Goal: Information Seeking & Learning: Check status

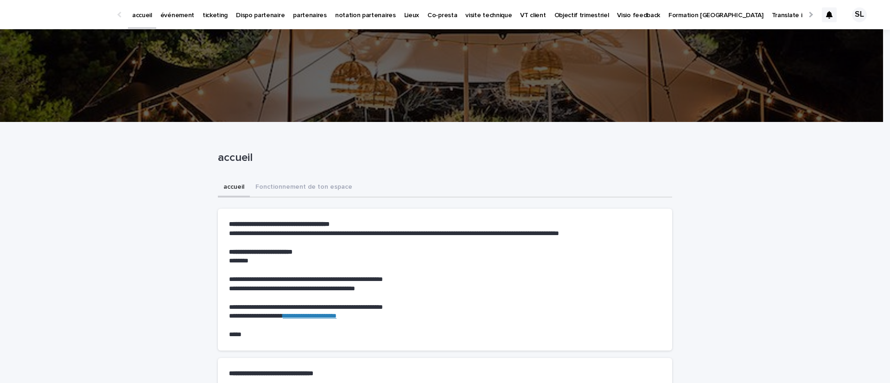
click at [172, 20] on link "événement" at bounding box center [177, 14] width 42 height 29
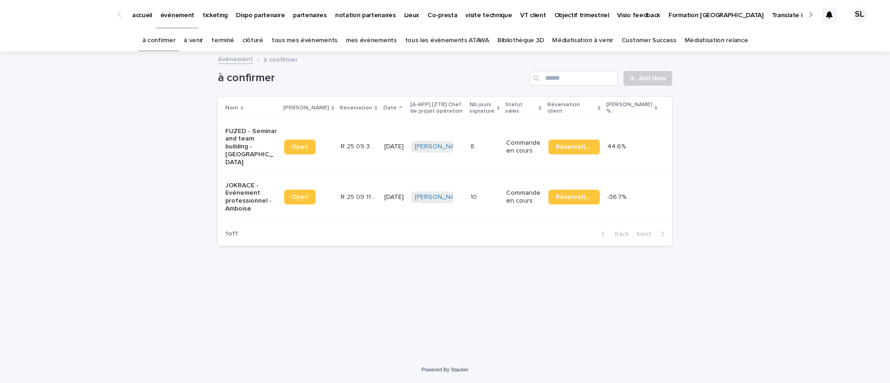
click at [203, 45] on link "à venir" at bounding box center [193, 41] width 19 height 22
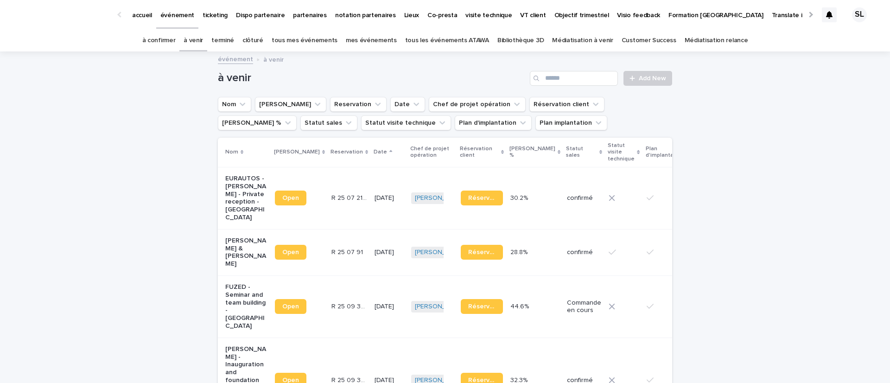
click at [234, 39] on link "terminé" at bounding box center [222, 41] width 23 height 22
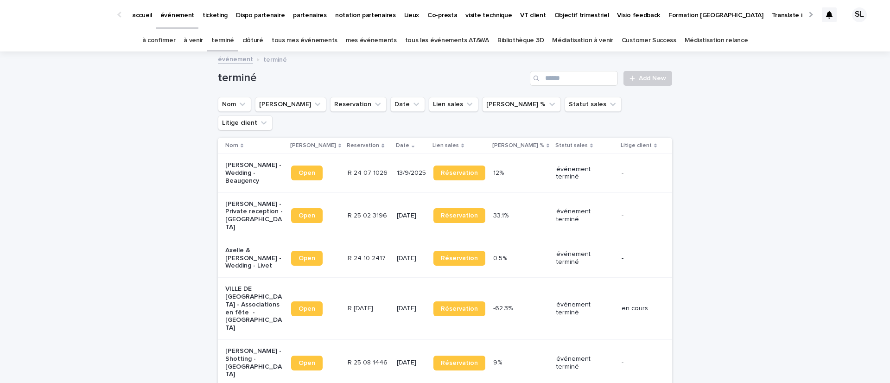
click at [269, 285] on p "VILLE DE GUYANCOURT - Associations en fête - Guyancourt" at bounding box center [254, 308] width 58 height 47
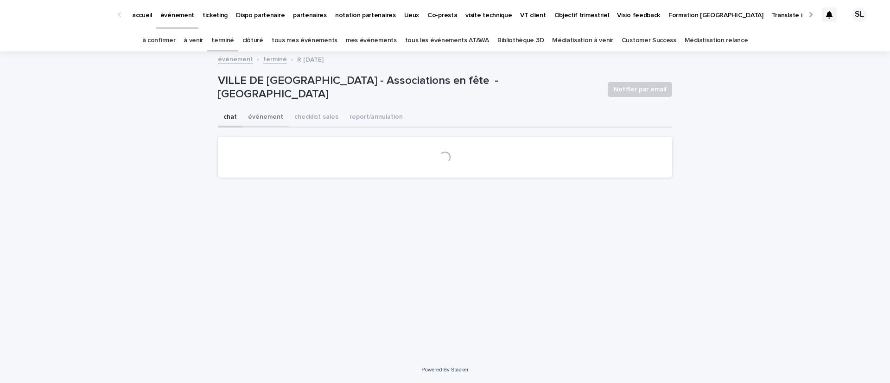
click at [268, 115] on button "événement" at bounding box center [266, 117] width 46 height 19
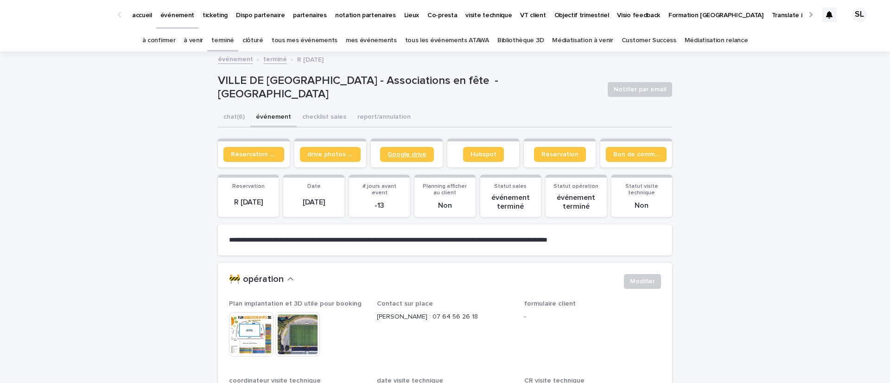
click at [414, 147] on link "Google drive" at bounding box center [407, 154] width 54 height 15
click at [138, 16] on p "accueil" at bounding box center [142, 9] width 20 height 19
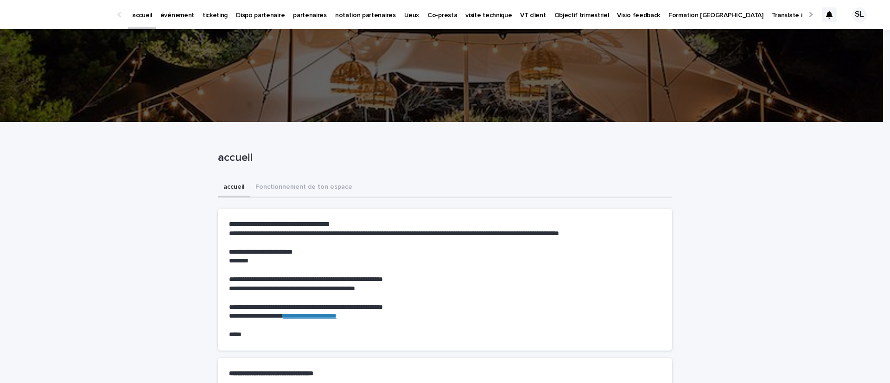
click at [185, 21] on link "événement" at bounding box center [177, 14] width 42 height 29
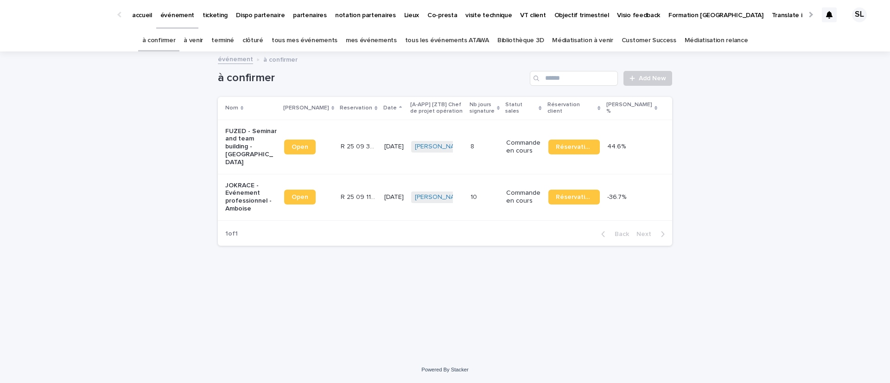
click at [258, 145] on p "FUZED - Seminar and team building - Mouroux" at bounding box center [250, 147] width 51 height 39
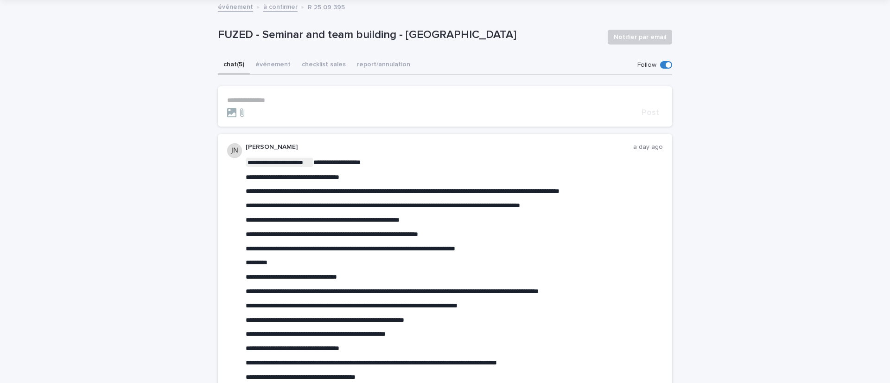
scroll to position [59, 0]
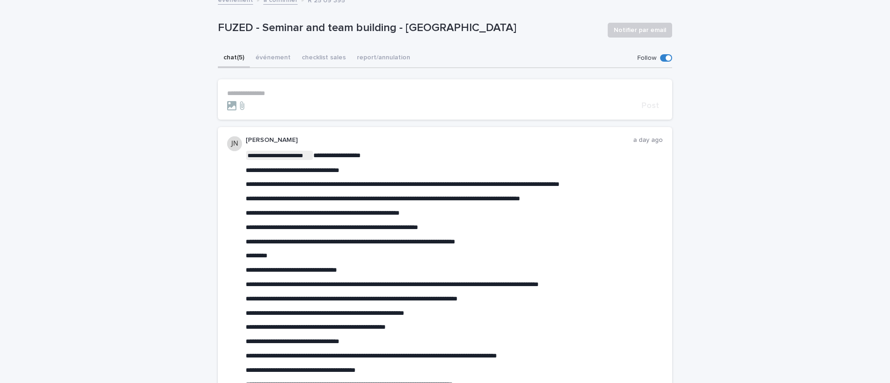
drag, startPoint x: 533, startPoint y: 183, endPoint x: 667, endPoint y: 191, distance: 133.8
click at [632, 213] on p "**********" at bounding box center [454, 213] width 417 height 8
drag, startPoint x: 534, startPoint y: 184, endPoint x: 590, endPoint y: 184, distance: 56.1
click at [560, 184] on span "**********" at bounding box center [403, 184] width 314 height 6
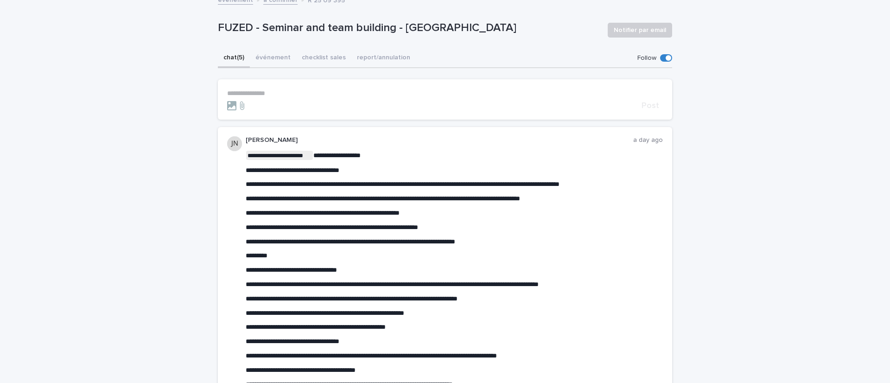
click at [560, 182] on span "**********" at bounding box center [403, 184] width 314 height 6
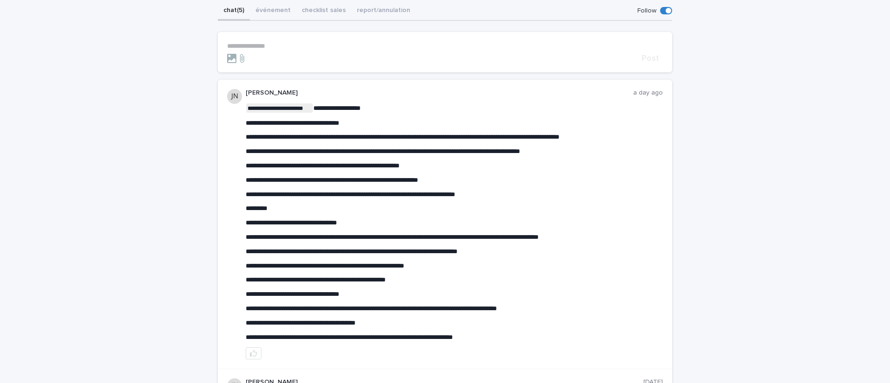
scroll to position [113, 0]
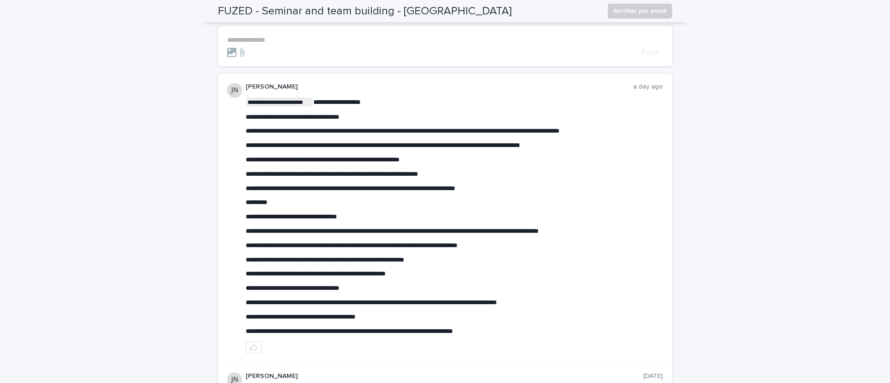
click at [418, 176] on span "**********" at bounding box center [332, 174] width 172 height 6
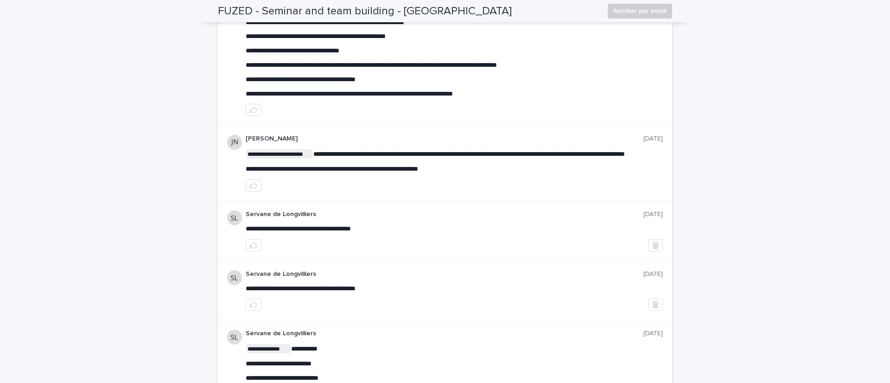
scroll to position [358, 0]
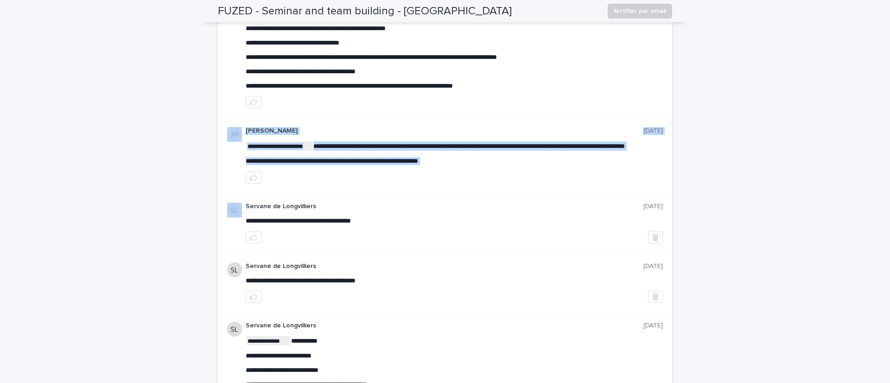
drag, startPoint x: 465, startPoint y: 176, endPoint x: 218, endPoint y: 136, distance: 250.4
click at [218, 136] on div "**********" at bounding box center [445, 156] width 454 height 76
click at [455, 159] on div "**********" at bounding box center [454, 153] width 417 height 24
drag, startPoint x: 451, startPoint y: 170, endPoint x: 255, endPoint y: 164, distance: 196.2
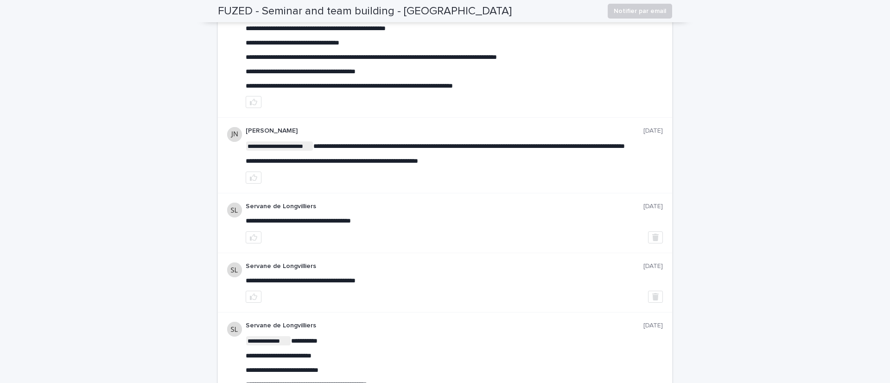
click at [325, 179] on div "**********" at bounding box center [454, 155] width 417 height 57
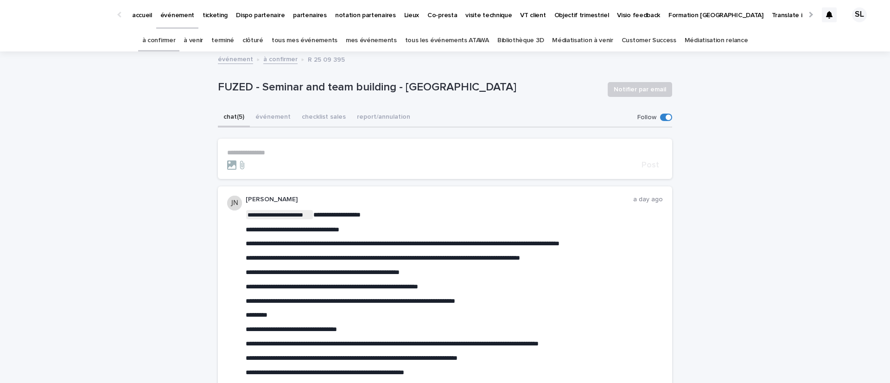
click at [139, 20] on link "accueil" at bounding box center [142, 14] width 28 height 29
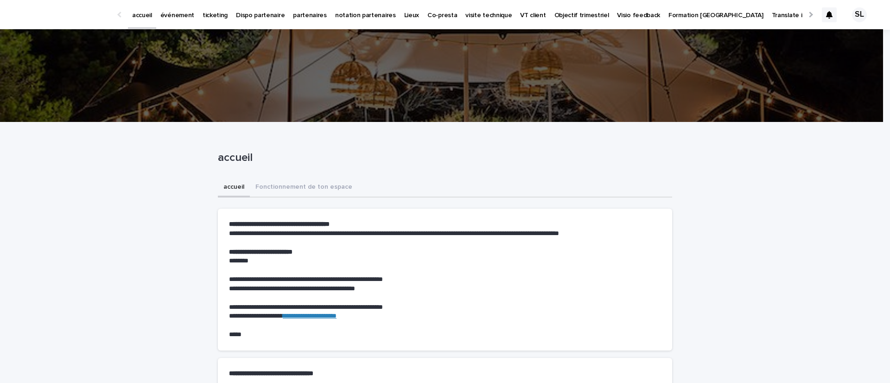
click at [466, 178] on div "accueil Fonctionnement de ton espace" at bounding box center [445, 187] width 454 height 19
click at [179, 18] on p "événement" at bounding box center [177, 9] width 34 height 19
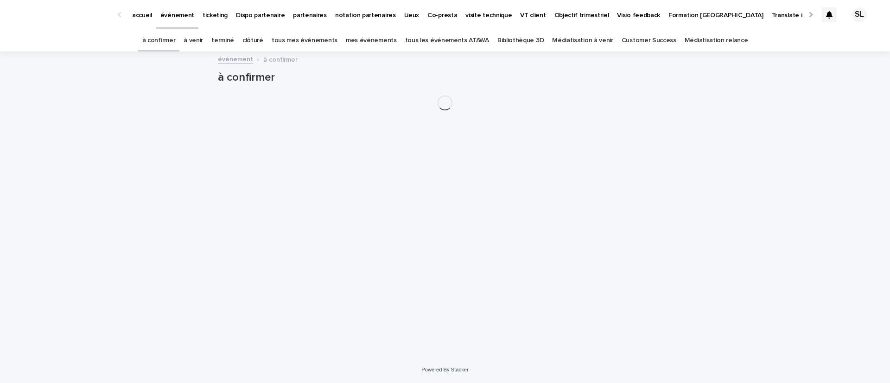
click at [450, 49] on link "tous les événements ATAWA" at bounding box center [447, 41] width 84 height 22
click at [500, 43] on link "Bibliothèque 3D" at bounding box center [521, 41] width 46 height 22
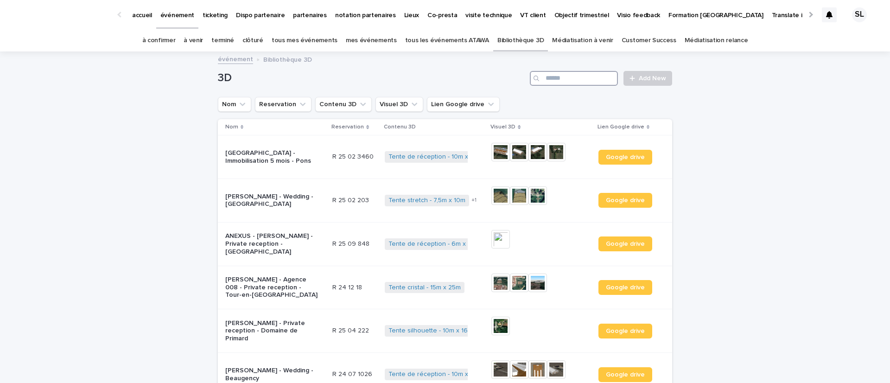
click at [587, 77] on input "Search" at bounding box center [574, 78] width 88 height 15
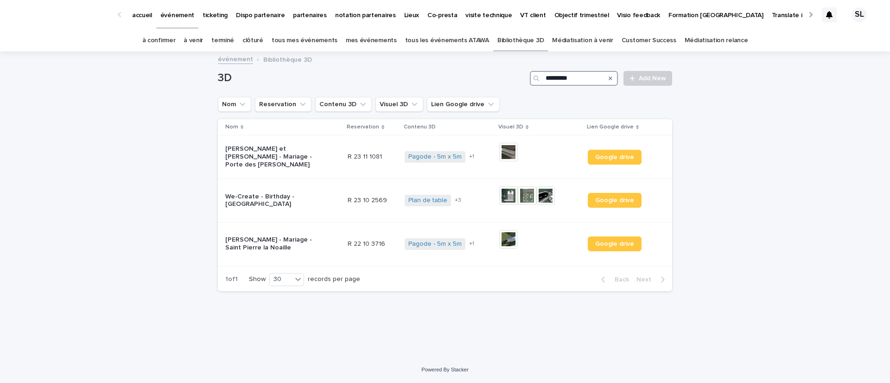
type input "*********"
click at [509, 194] on img at bounding box center [508, 195] width 19 height 19
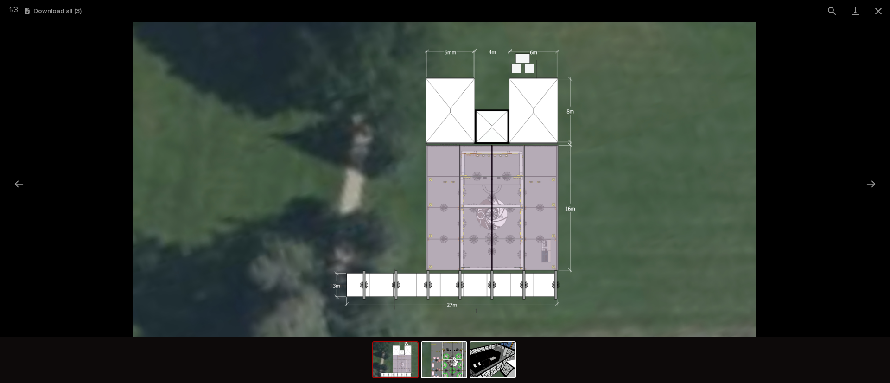
click at [858, 91] on picture at bounding box center [445, 179] width 890 height 315
click at [879, 13] on button "Close gallery" at bounding box center [878, 11] width 23 height 22
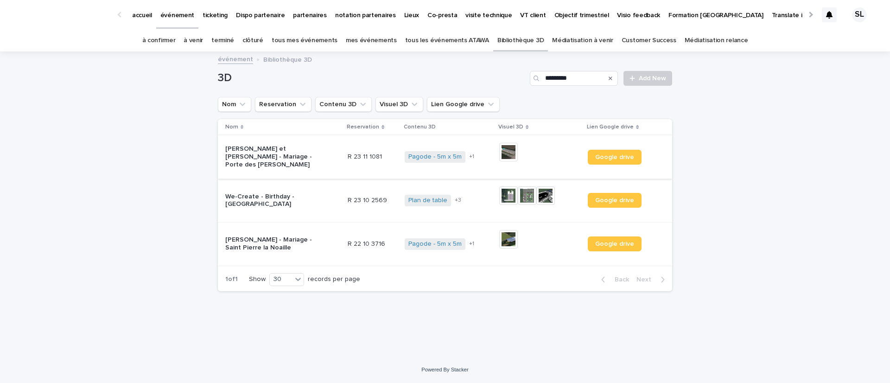
click at [511, 154] on img at bounding box center [508, 152] width 19 height 19
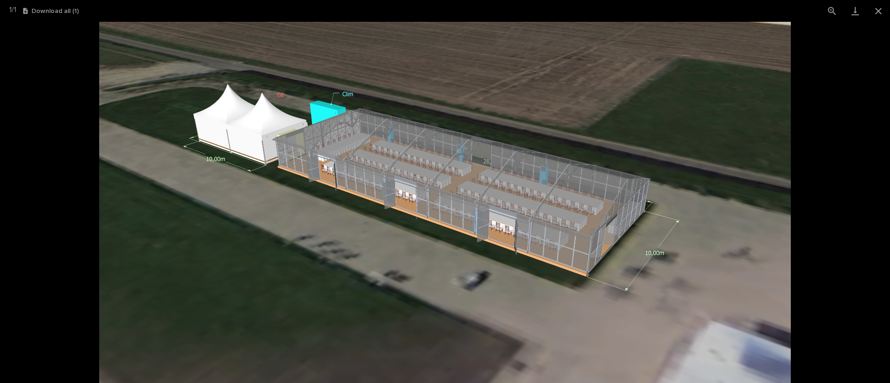
click at [796, 137] on picture at bounding box center [445, 202] width 890 height 361
click at [874, 16] on button "Close gallery" at bounding box center [878, 11] width 23 height 22
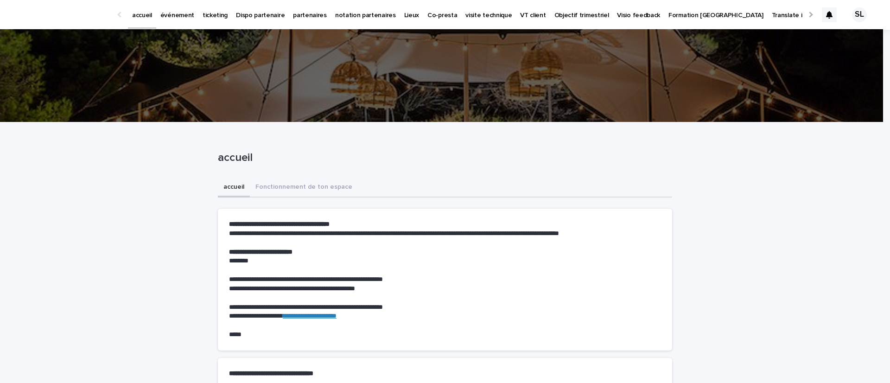
click at [176, 18] on p "événement" at bounding box center [177, 9] width 34 height 19
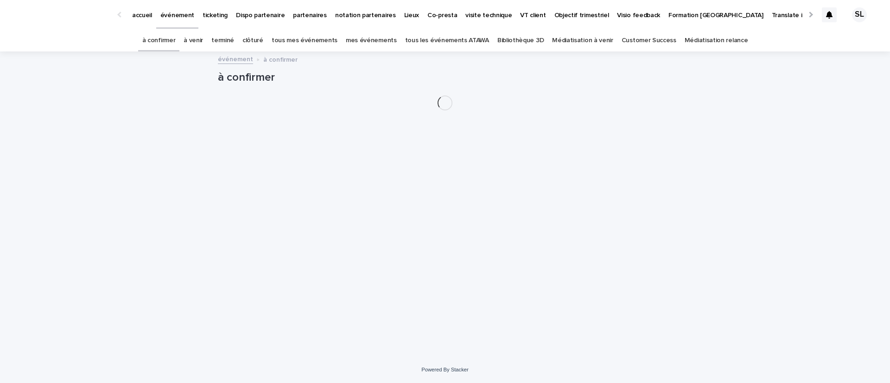
click at [455, 32] on link "tous les événements ATAWA" at bounding box center [447, 41] width 84 height 22
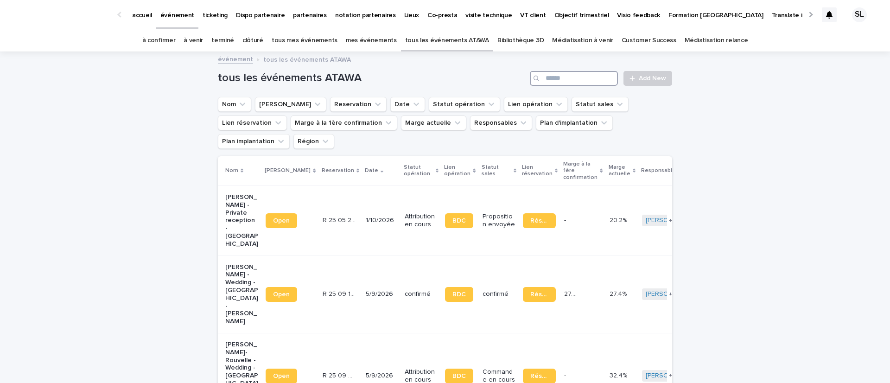
click at [593, 78] on input "Search" at bounding box center [574, 78] width 88 height 15
paste input "**********"
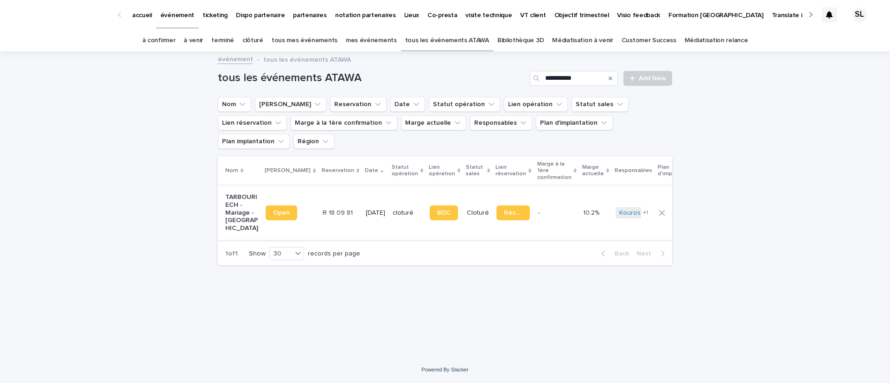
click at [281, 210] on span "Open" at bounding box center [281, 213] width 17 height 6
drag, startPoint x: 598, startPoint y: 81, endPoint x: 512, endPoint y: 71, distance: 86.3
click at [512, 71] on div "**********" at bounding box center [445, 78] width 454 height 15
type input "**********"
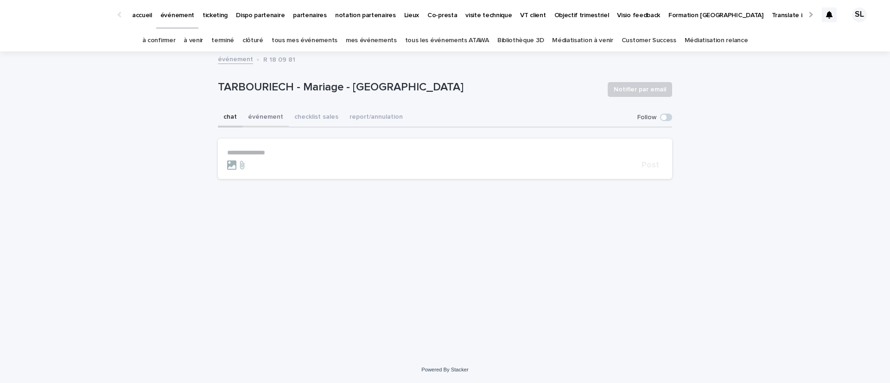
click at [266, 117] on button "événement" at bounding box center [266, 117] width 46 height 19
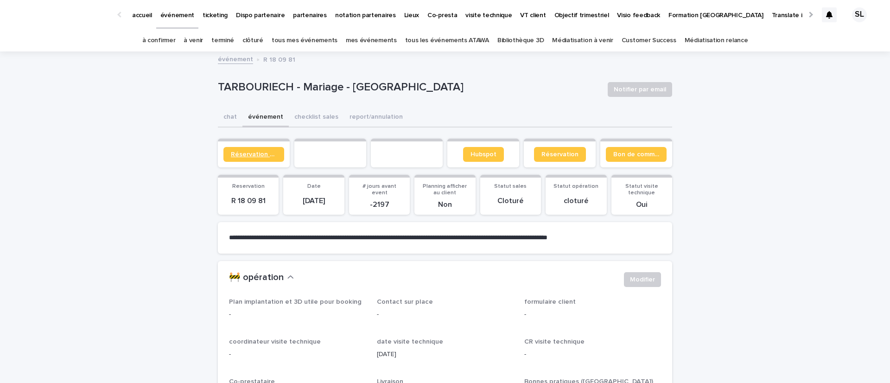
click at [246, 152] on span "Réservation client" at bounding box center [254, 154] width 46 height 6
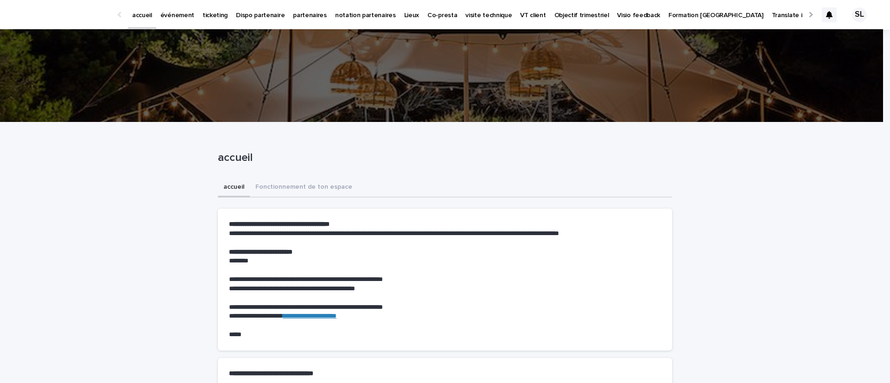
click at [183, 14] on p "événement" at bounding box center [177, 9] width 34 height 19
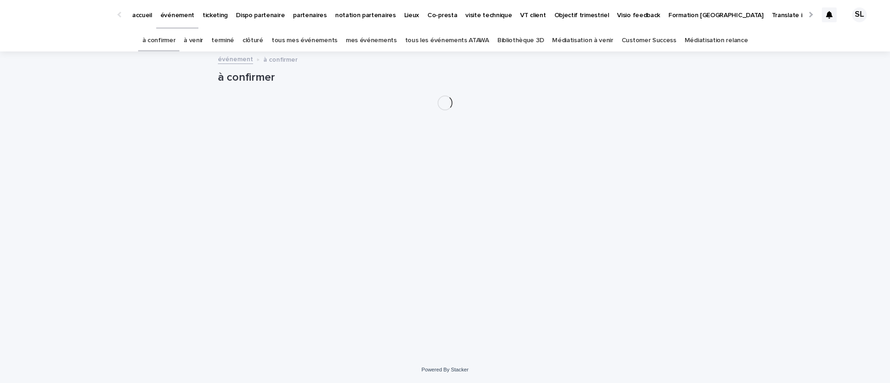
click at [468, 39] on link "tous les événements ATAWA" at bounding box center [447, 41] width 84 height 22
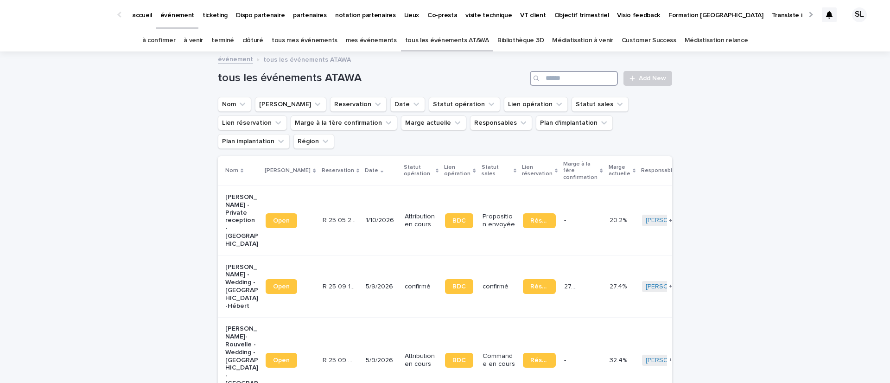
click at [565, 83] on input "Search" at bounding box center [574, 78] width 88 height 15
paste input "****"
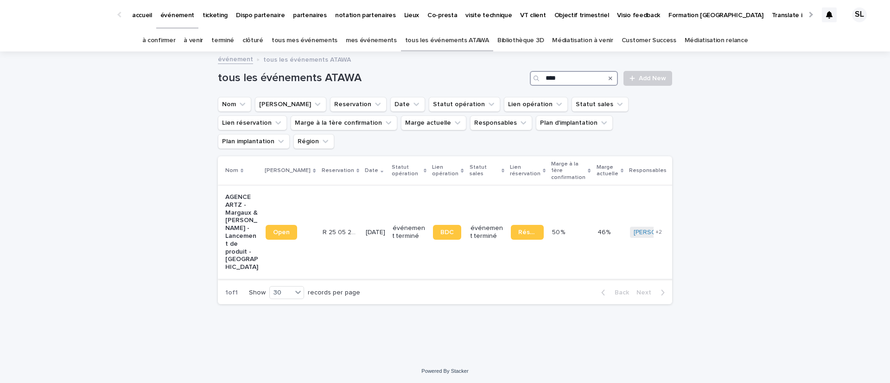
type input "****"
click at [254, 193] on p "AGENCE ARTZ - Margaux & Déborah - Lancement de produit - Paris" at bounding box center [241, 232] width 33 height 78
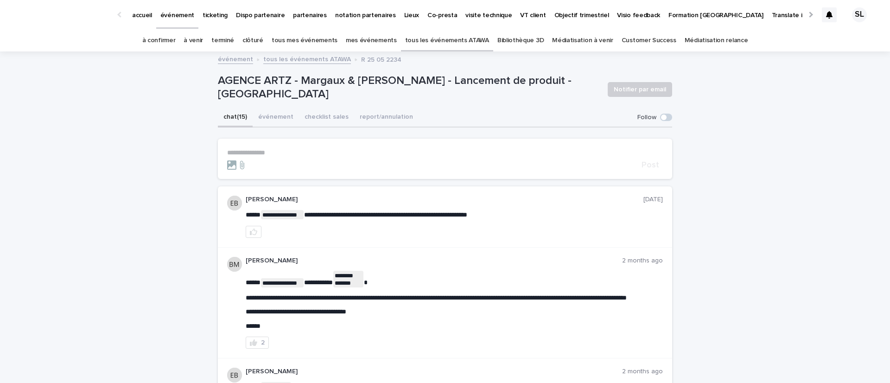
click at [280, 119] on button "événement" at bounding box center [276, 117] width 46 height 19
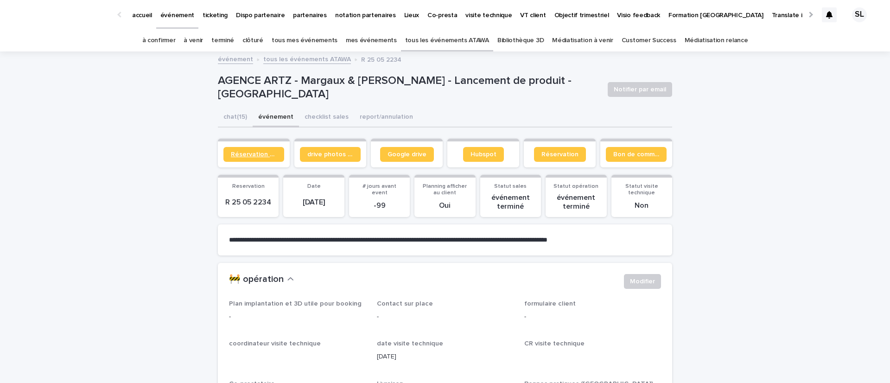
click at [250, 157] on span "Réservation client" at bounding box center [254, 154] width 46 height 6
click at [449, 44] on link "tous les événements ATAWA" at bounding box center [447, 41] width 84 height 22
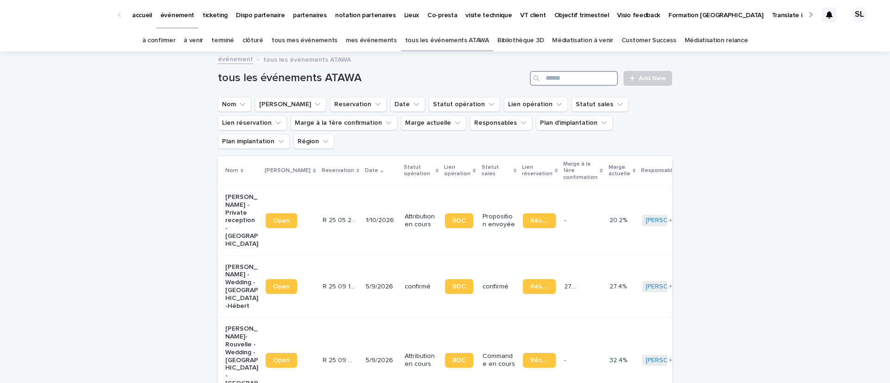
click at [559, 79] on input "Search" at bounding box center [574, 78] width 88 height 15
type input "**********"
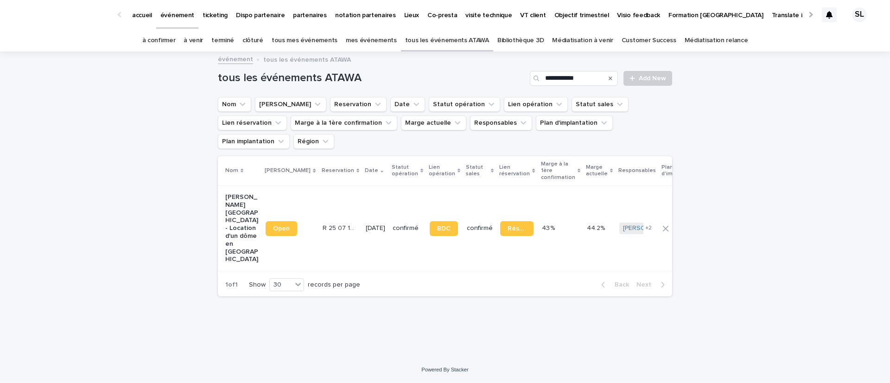
click at [143, 147] on div "**********" at bounding box center [445, 204] width 890 height 304
click at [221, 201] on td "Noam Oussaidene - Location d'un dôme en bois - Luxembourg" at bounding box center [240, 227] width 44 height 85
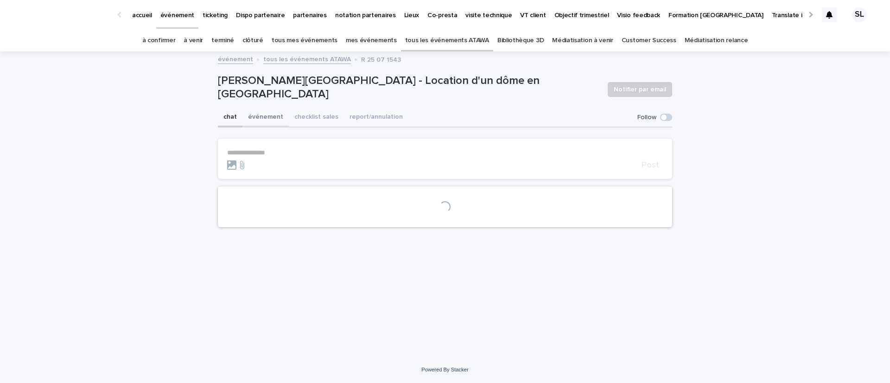
click at [268, 120] on button "événement" at bounding box center [266, 117] width 46 height 19
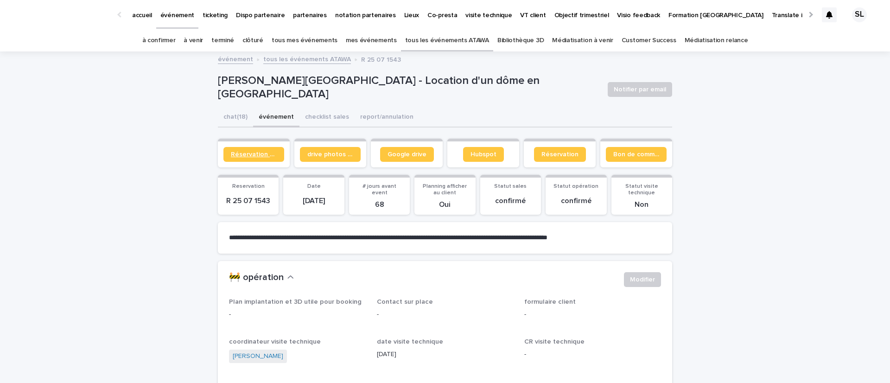
click at [247, 154] on span "Réservation client" at bounding box center [254, 154] width 46 height 6
click at [462, 34] on link "tous les événements ATAWA" at bounding box center [447, 41] width 84 height 22
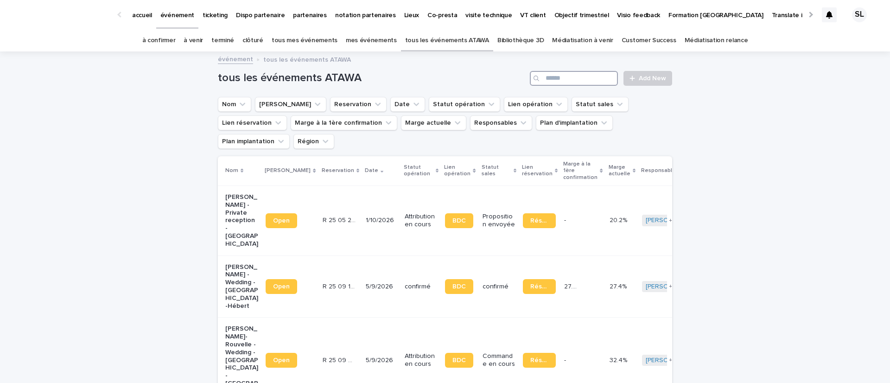
click at [545, 83] on input "Search" at bounding box center [574, 78] width 88 height 15
paste input "**********"
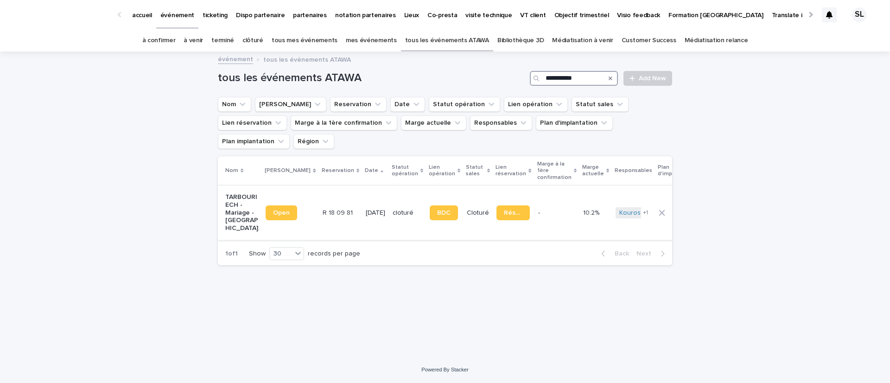
type input "**********"
click at [231, 204] on p "TARBOURIECH - Mariage - Ile de Ré" at bounding box center [241, 212] width 33 height 39
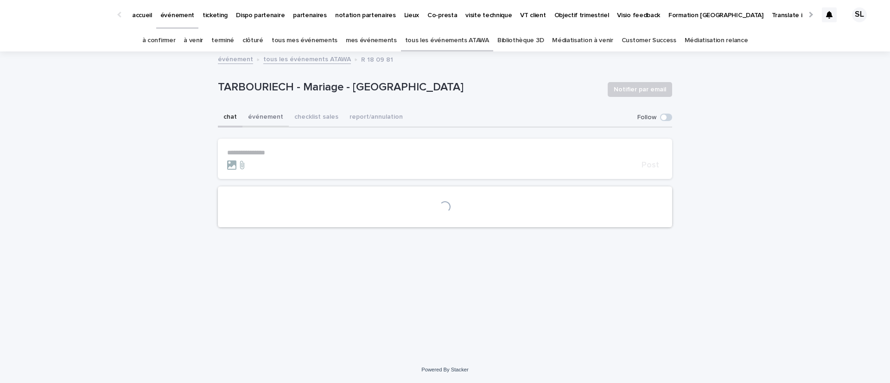
click at [273, 119] on button "événement" at bounding box center [266, 117] width 46 height 19
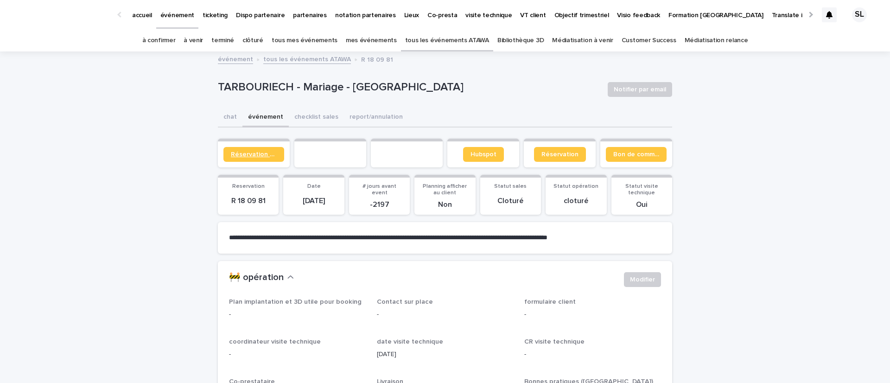
click at [254, 156] on span "Réservation client" at bounding box center [254, 154] width 46 height 6
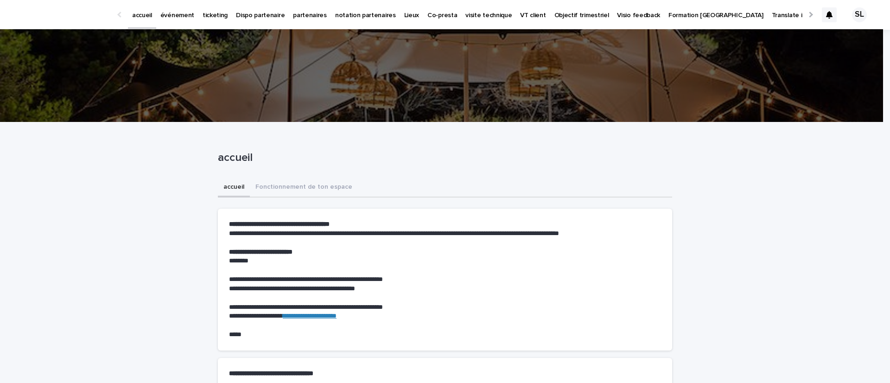
click at [158, 20] on link "événement" at bounding box center [177, 14] width 42 height 29
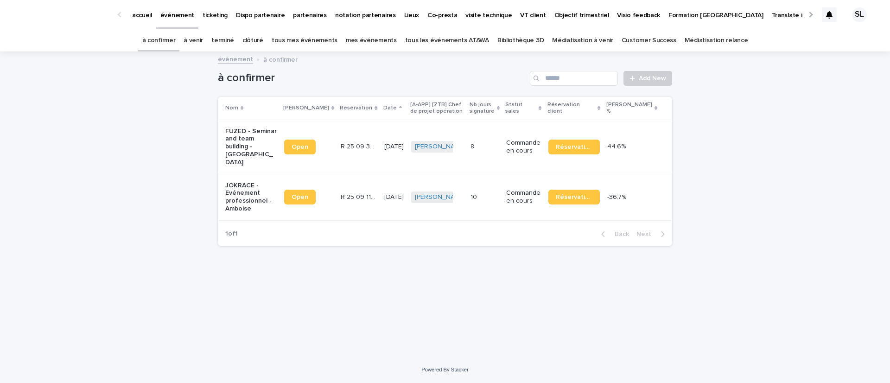
click at [203, 44] on link "à venir" at bounding box center [193, 41] width 19 height 22
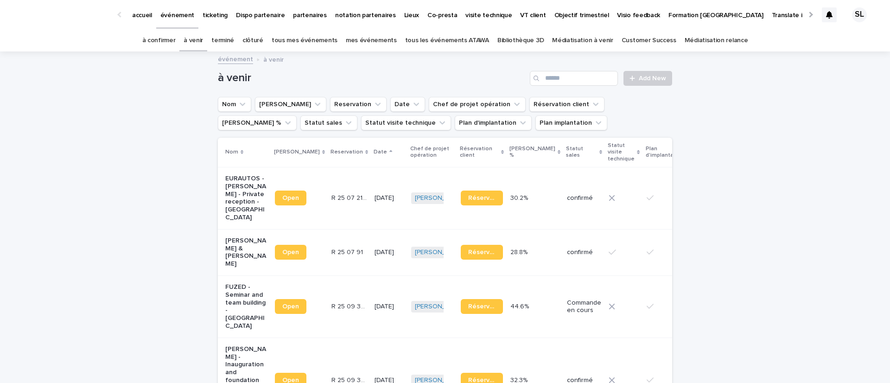
click at [165, 45] on link "à confirmer" at bounding box center [158, 41] width 33 height 22
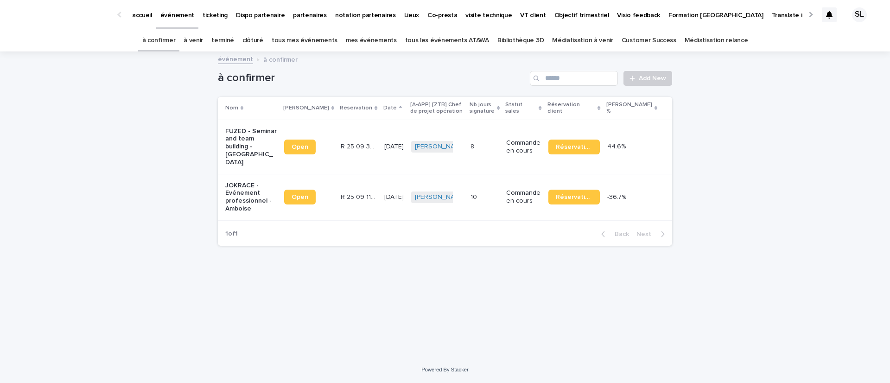
click at [203, 45] on link "à venir" at bounding box center [193, 41] width 19 height 22
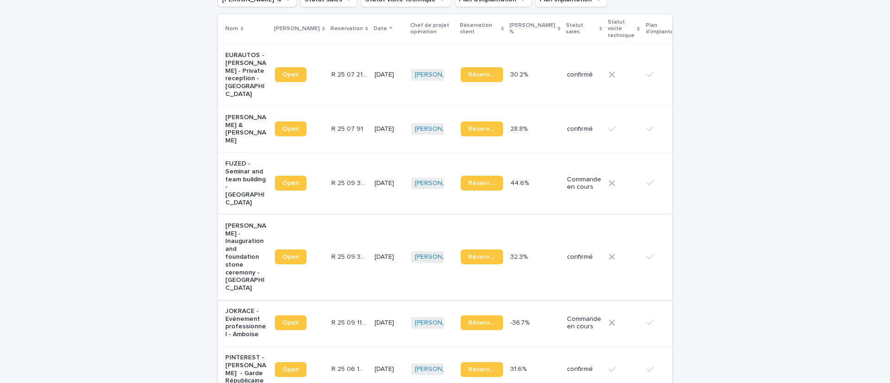
scroll to position [124, 0]
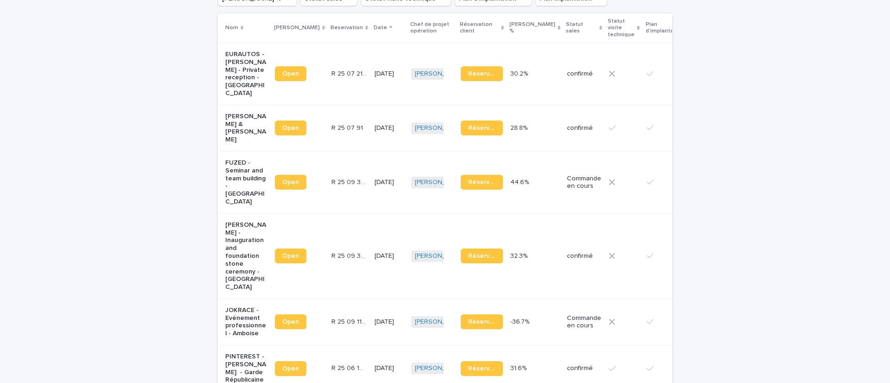
click at [240, 227] on p "[PERSON_NAME] - Inauguration and foundation stone ceremony - [GEOGRAPHIC_DATA]" at bounding box center [246, 256] width 42 height 70
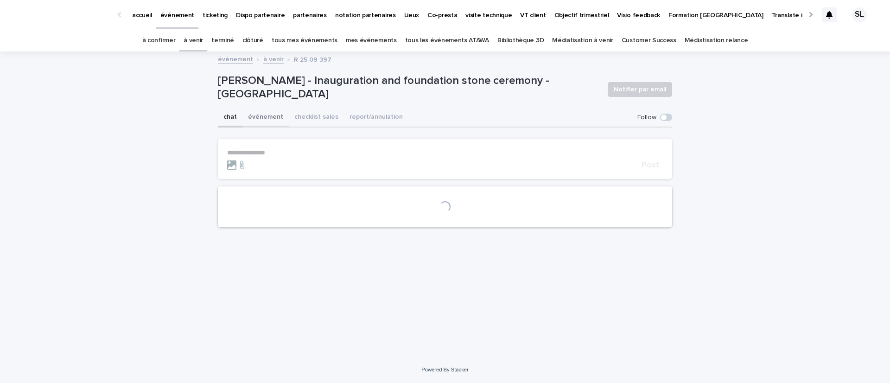
click at [274, 127] on button "événement" at bounding box center [266, 117] width 46 height 19
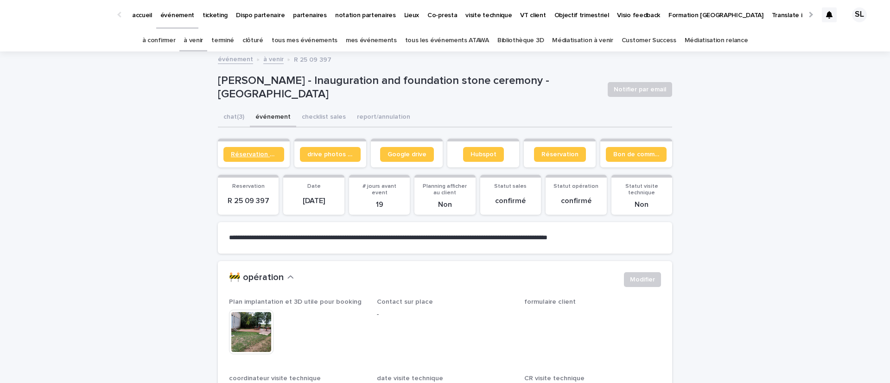
click at [262, 151] on span "Réservation client" at bounding box center [254, 154] width 46 height 6
click at [203, 46] on link "à venir" at bounding box center [193, 41] width 19 height 22
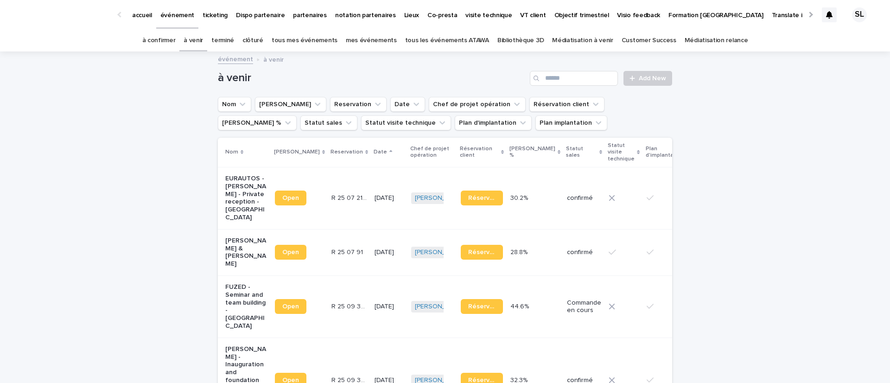
scroll to position [198, 0]
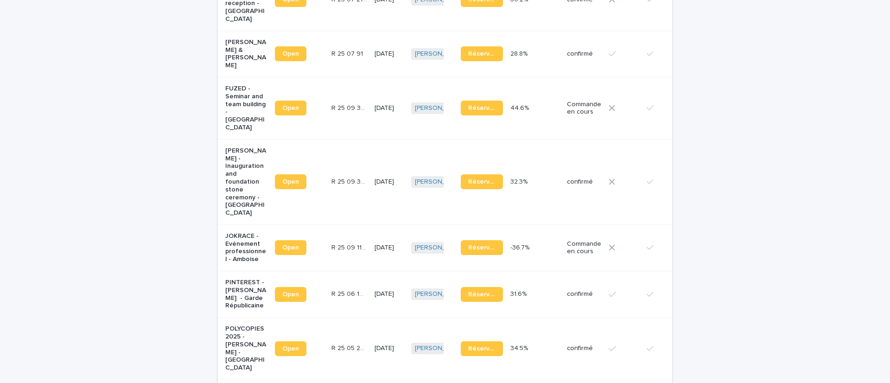
click at [236, 241] on p "JOKRACE - Evénement professionnel - Amboise" at bounding box center [246, 247] width 42 height 31
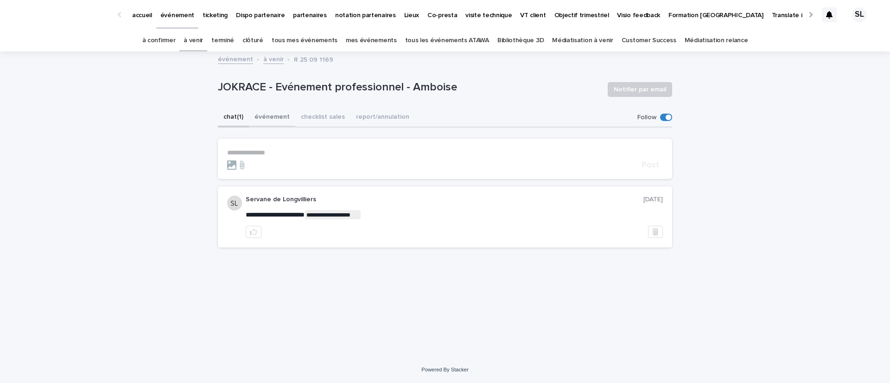
click at [277, 114] on button "événement" at bounding box center [272, 117] width 46 height 19
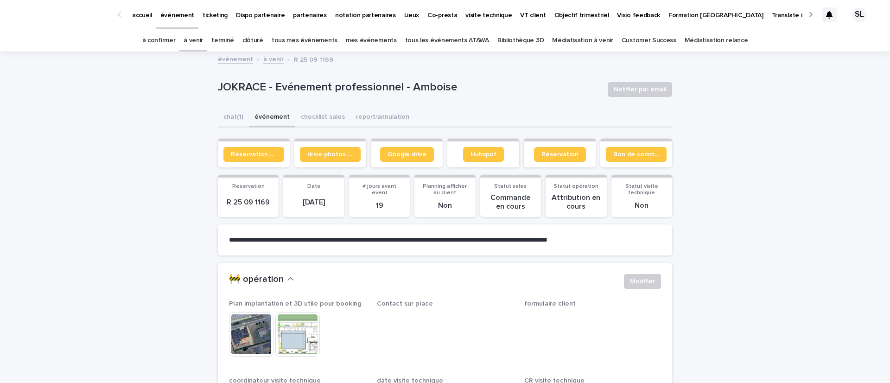
click at [265, 153] on span "Réservation client" at bounding box center [254, 154] width 46 height 6
click at [201, 43] on link "à venir" at bounding box center [193, 41] width 19 height 22
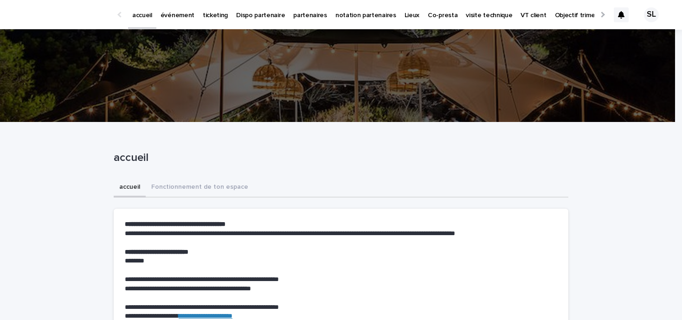
click at [184, 21] on link "événement" at bounding box center [177, 14] width 42 height 29
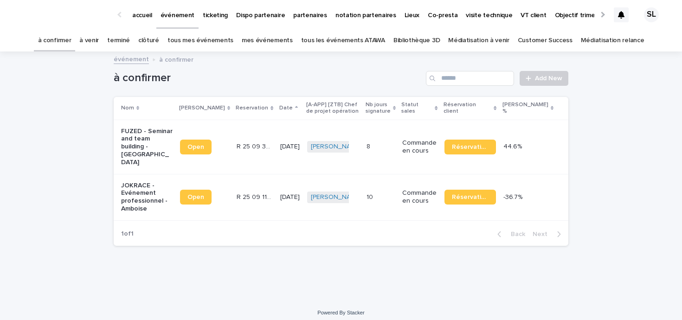
click at [71, 46] on link "à confirmer" at bounding box center [54, 41] width 33 height 22
click at [99, 46] on link "à venir" at bounding box center [88, 41] width 19 height 22
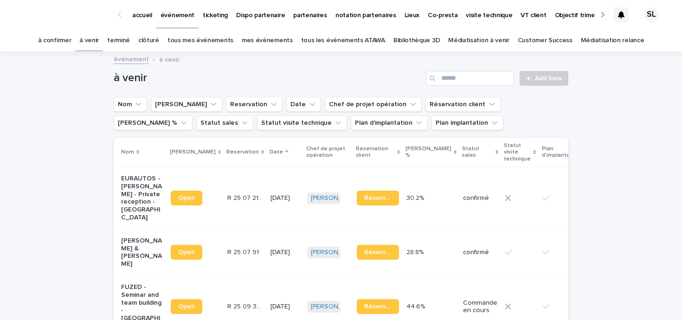
click at [147, 195] on p "EURAUTOS - [PERSON_NAME] - Private reception - [GEOGRAPHIC_DATA]" at bounding box center [142, 198] width 42 height 47
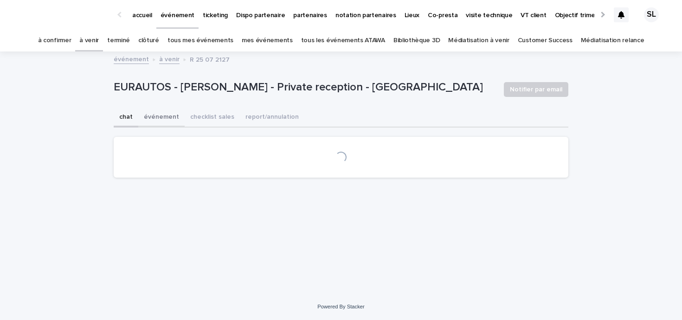
click at [158, 109] on button "événement" at bounding box center [161, 117] width 46 height 19
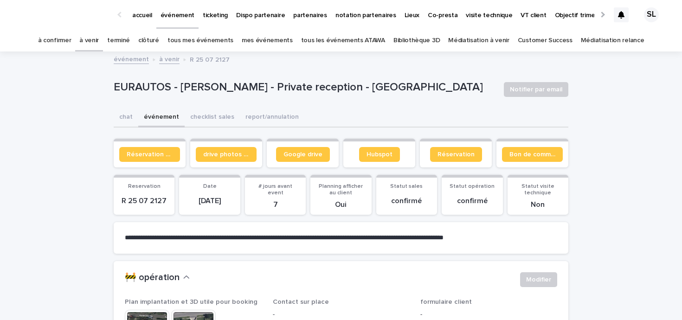
click at [158, 120] on button "événement" at bounding box center [161, 117] width 46 height 19
click at [149, 151] on span "Réservation client" at bounding box center [150, 154] width 46 height 6
click at [99, 45] on link "à venir" at bounding box center [88, 41] width 19 height 22
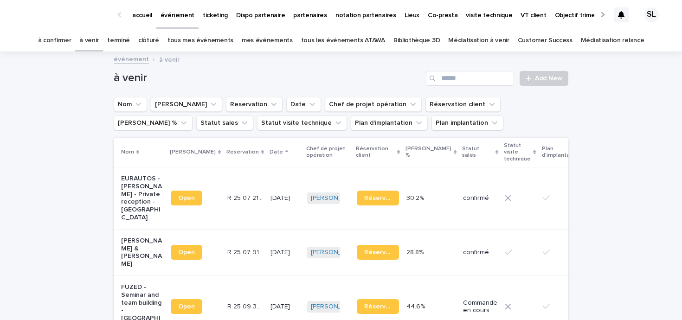
click at [139, 249] on p "[PERSON_NAME] & [PERSON_NAME]" at bounding box center [142, 252] width 42 height 31
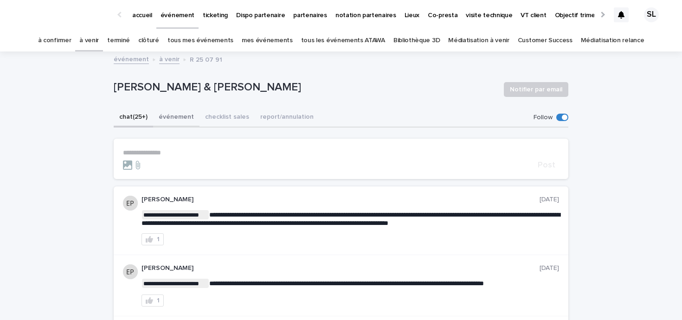
click at [153, 121] on button "événement" at bounding box center [176, 117] width 46 height 19
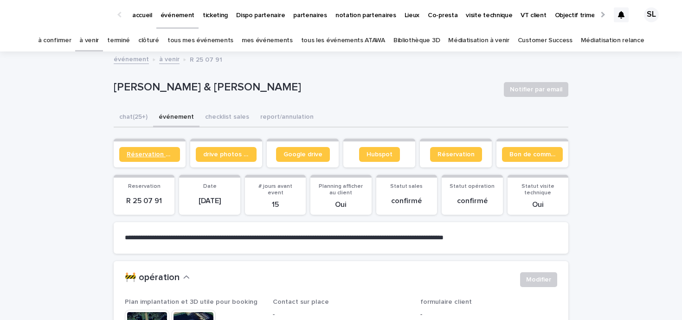
click at [153, 151] on span "Réservation client" at bounding box center [150, 154] width 46 height 6
click at [88, 37] on div "à venir" at bounding box center [89, 41] width 28 height 22
click at [97, 38] on link "à venir" at bounding box center [88, 41] width 19 height 22
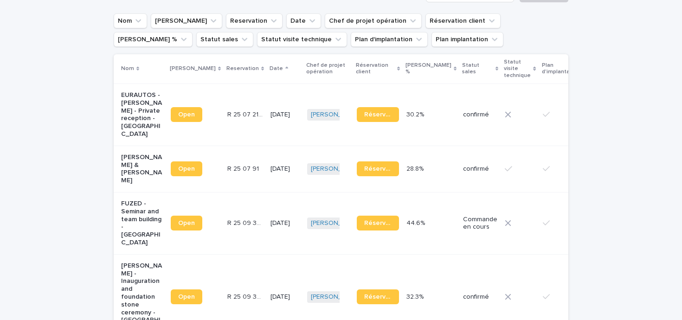
scroll to position [88, 0]
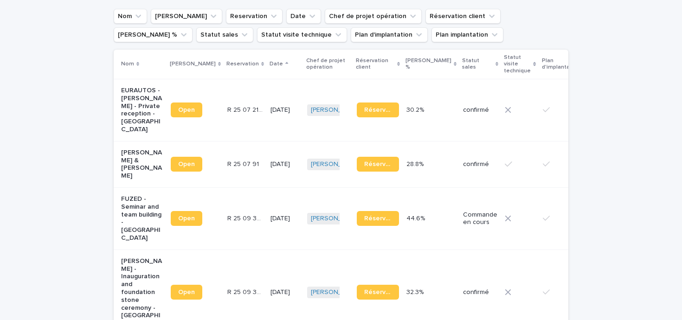
click at [153, 211] on p "FUZED - Seminar and team building - [GEOGRAPHIC_DATA]" at bounding box center [142, 218] width 42 height 47
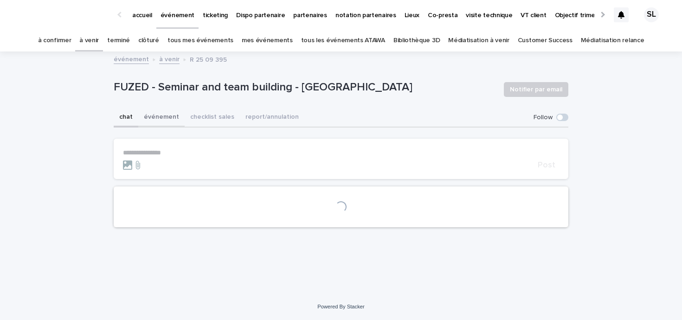
click at [169, 114] on button "événement" at bounding box center [161, 117] width 46 height 19
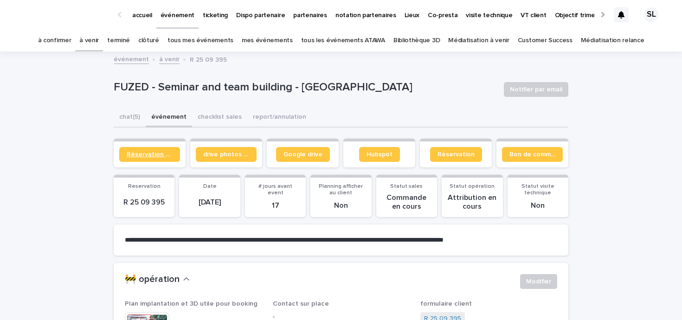
click at [154, 151] on span "Réservation client" at bounding box center [150, 154] width 46 height 6
click at [125, 78] on div "FUZED - Seminar and team building - Mouroux Notifier par email" at bounding box center [341, 89] width 454 height 37
click at [96, 35] on link "à venir" at bounding box center [88, 41] width 19 height 22
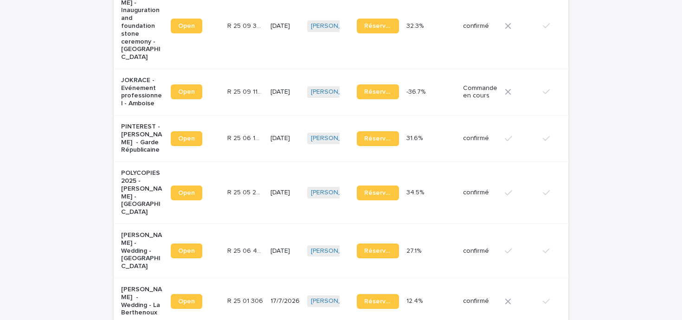
scroll to position [355, 0]
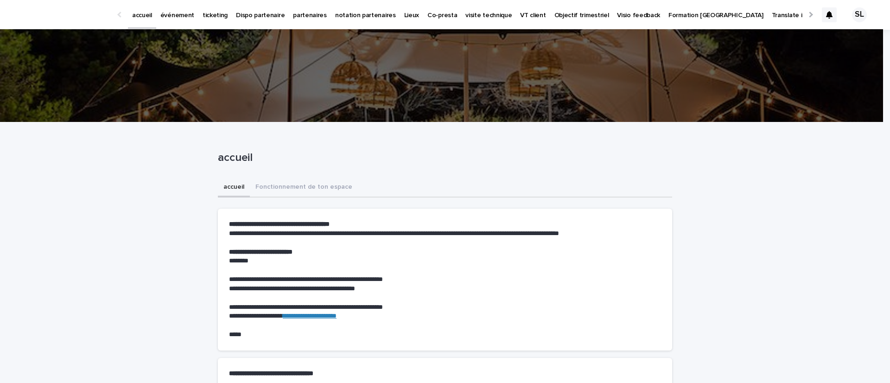
click at [181, 11] on p "événement" at bounding box center [177, 9] width 34 height 19
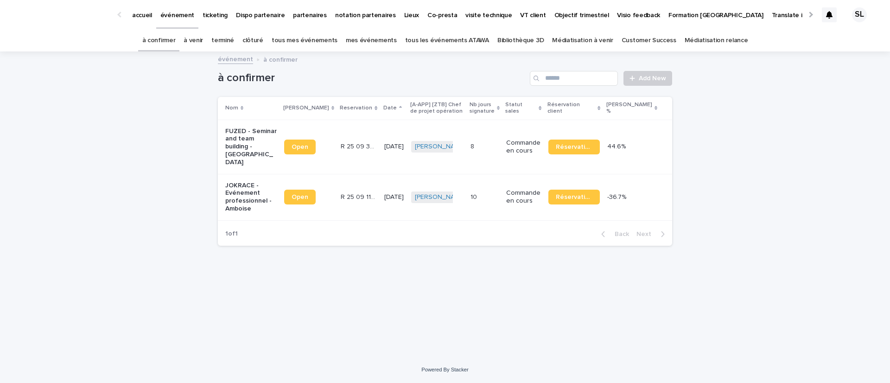
click at [203, 41] on link "à venir" at bounding box center [193, 41] width 19 height 22
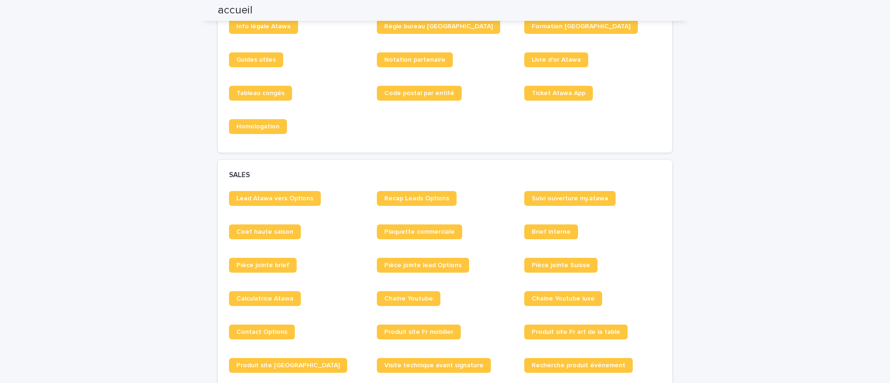
scroll to position [659, 0]
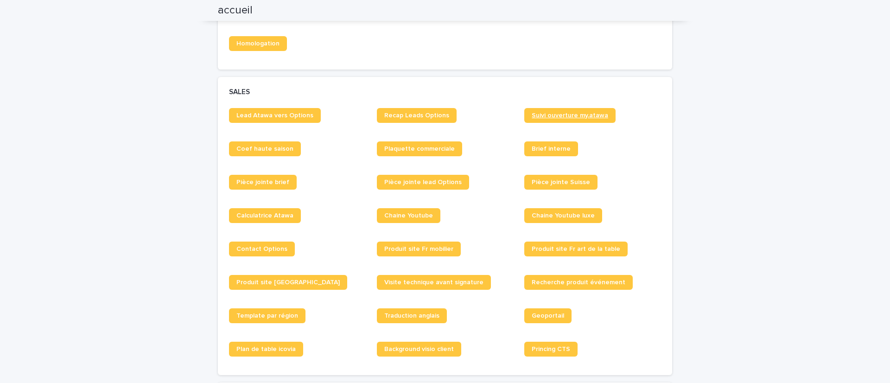
click at [558, 115] on span "Suivi ouverture my.atawa" at bounding box center [570, 115] width 77 height 6
